Goal: Communication & Community: Ask a question

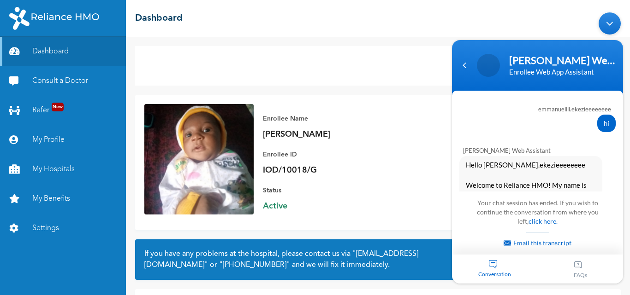
scroll to position [743, 0]
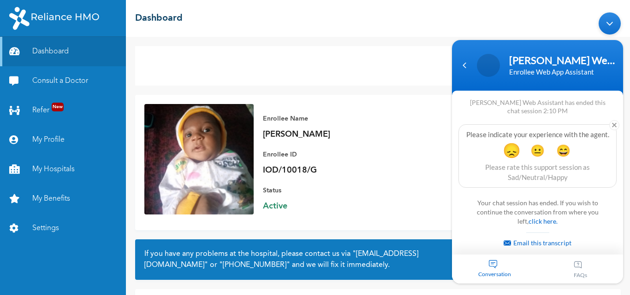
click at [505, 153] on span "😞" at bounding box center [511, 150] width 18 height 18
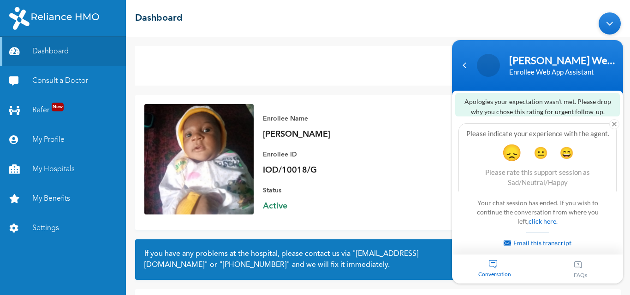
scroll to position [816, 0]
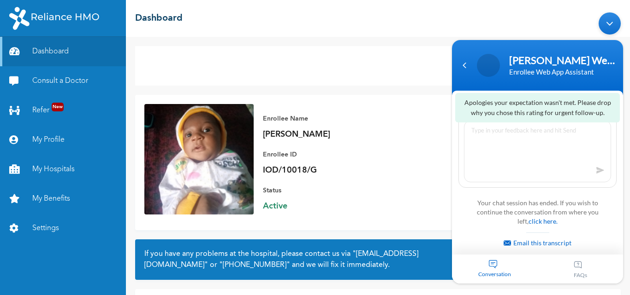
click at [593, 171] on textarea at bounding box center [537, 152] width 147 height 62
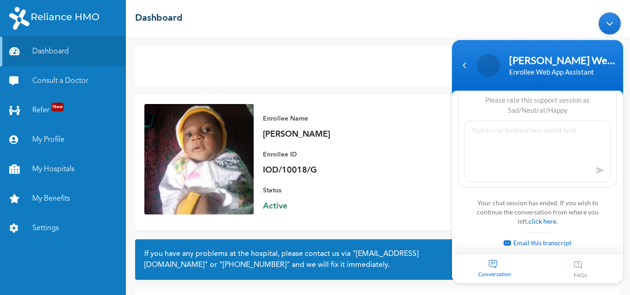
click at [497, 267] on div "Conversation" at bounding box center [495, 269] width 86 height 29
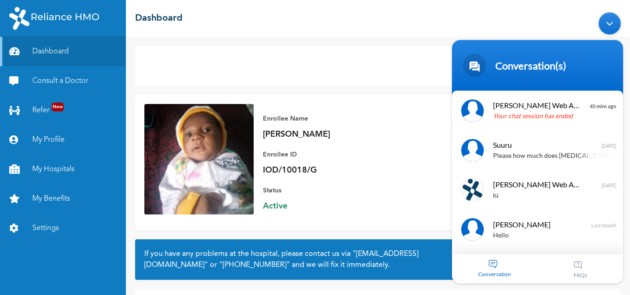
click at [494, 275] on span "Conversation" at bounding box center [495, 274] width 86 height 7
click at [492, 271] on span "Conversation" at bounding box center [495, 274] width 86 height 7
click at [600, 238] on div at bounding box center [599, 236] width 25 height 25
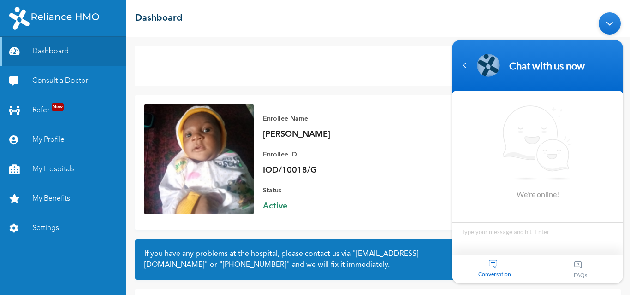
click at [532, 236] on textarea "Type your message and hit 'Enter'" at bounding box center [537, 239] width 171 height 32
type textarea "hi"
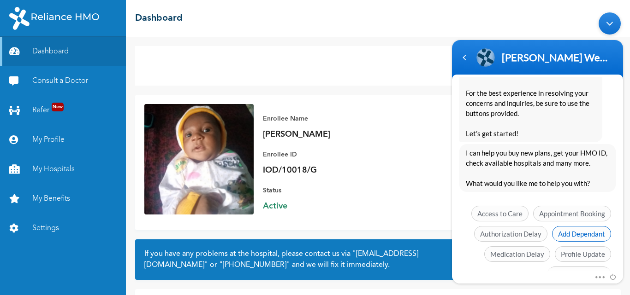
scroll to position [226, 0]
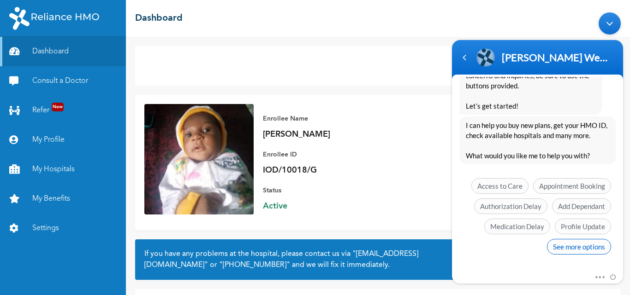
click at [570, 251] on span "See more options" at bounding box center [579, 247] width 64 height 16
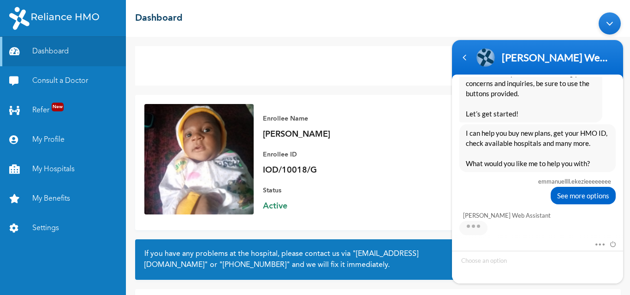
scroll to position [295, 0]
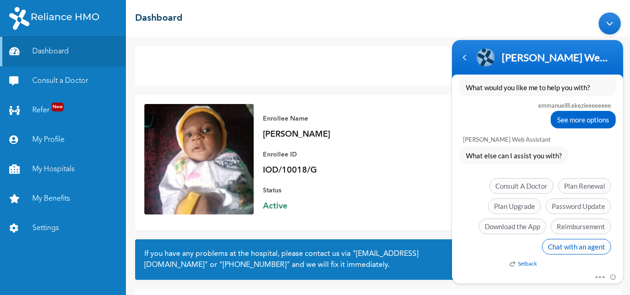
click at [572, 246] on span "Chat with an agent" at bounding box center [576, 247] width 69 height 16
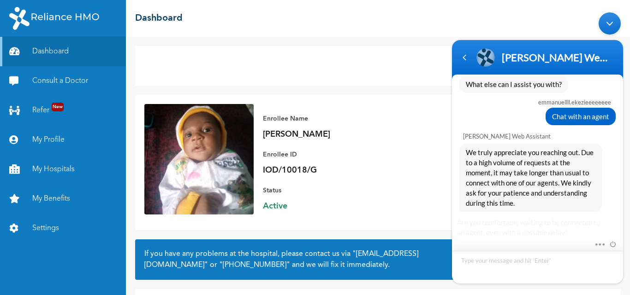
scroll to position [435, 0]
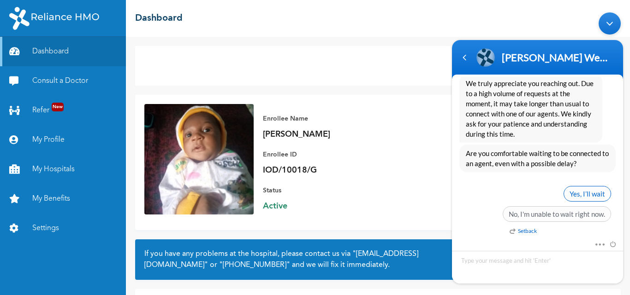
click at [588, 190] on span "Yes, I’ll wait" at bounding box center [586, 194] width 47 height 16
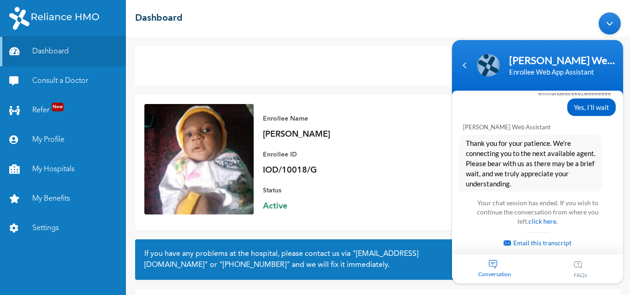
scroll to position [743, 0]
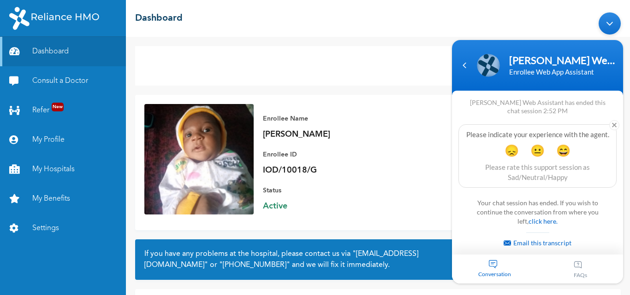
click at [152, 65] on div "Consult a Doctor" at bounding box center [377, 66] width 485 height 40
click at [610, 125] on em at bounding box center [614, 125] width 10 height 10
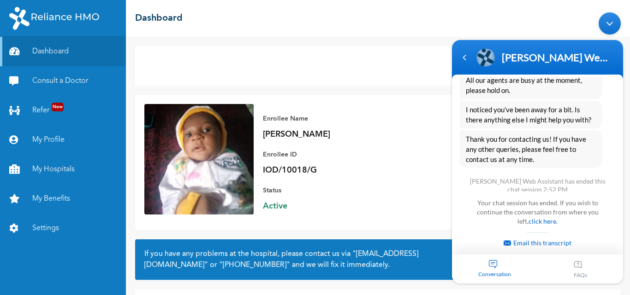
scroll to position [662, 0]
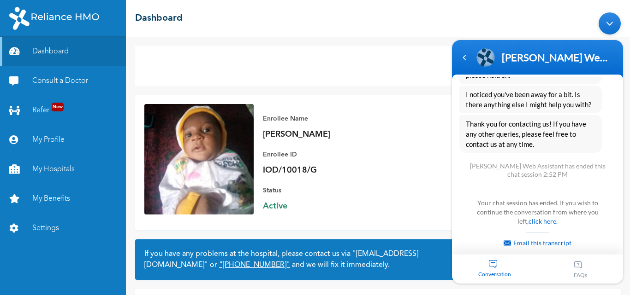
click at [290, 263] on link ""[PHONE_NUMBER]"" at bounding box center [254, 265] width 71 height 7
click at [505, 267] on div "Conversation" at bounding box center [495, 269] width 86 height 29
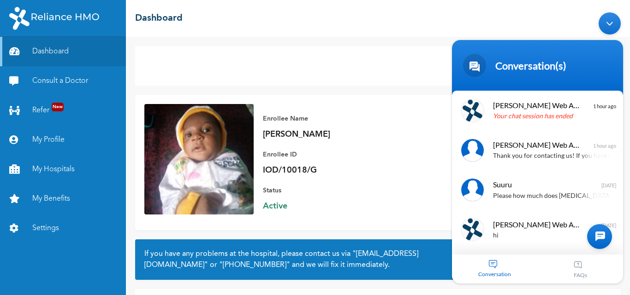
click at [602, 234] on div at bounding box center [599, 236] width 25 height 25
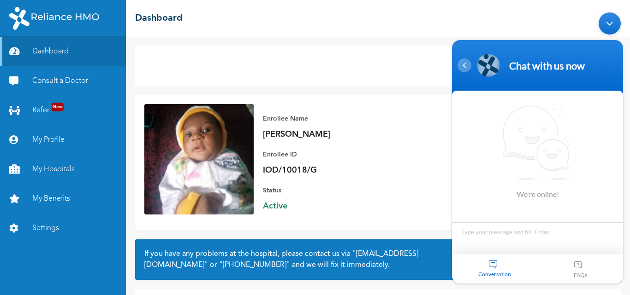
click at [465, 65] on div "Navigation go back" at bounding box center [464, 66] width 14 height 14
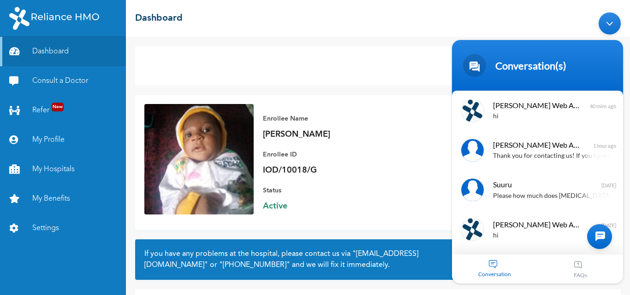
click at [608, 20] on div "Minimize live chat window" at bounding box center [609, 23] width 22 height 22
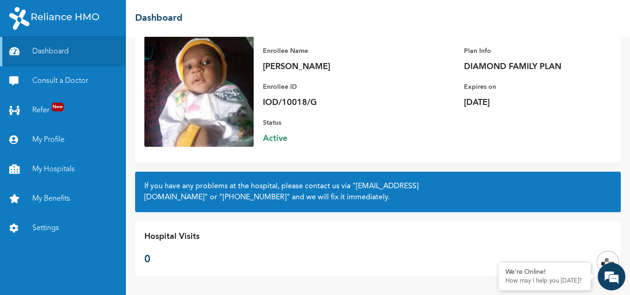
scroll to position [0, 0]
